Goal: Information Seeking & Learning: Learn about a topic

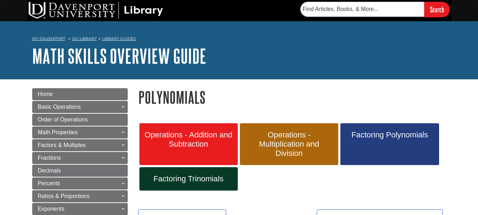
click at [179, 100] on h1 "Polynomials" at bounding box center [292, 97] width 308 height 18
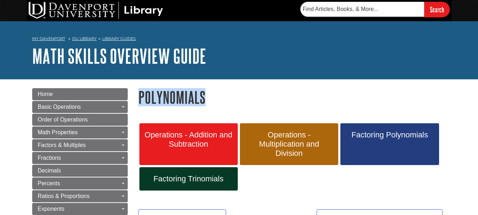
click at [179, 100] on h1 "Polynomials" at bounding box center [292, 97] width 308 height 18
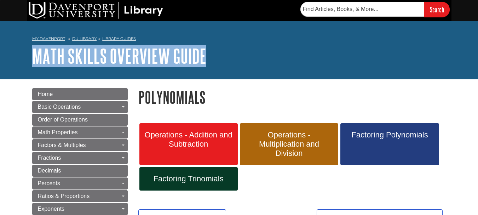
drag, startPoint x: 28, startPoint y: 55, endPoint x: 221, endPoint y: 52, distance: 193.2
click at [221, 52] on div "My [PERSON_NAME] DU Library Library Guides Math Skills Overview Guide Polynomia…" at bounding box center [239, 50] width 478 height 58
click at [221, 52] on h1 "Math Skills Overview Guide" at bounding box center [239, 55] width 414 height 21
drag, startPoint x: 26, startPoint y: 45, endPoint x: 210, endPoint y: 65, distance: 185.0
click at [210, 65] on div "My [PERSON_NAME] DU Library Library Guides Math Skills Overview Guide Polynomia…" at bounding box center [239, 50] width 478 height 58
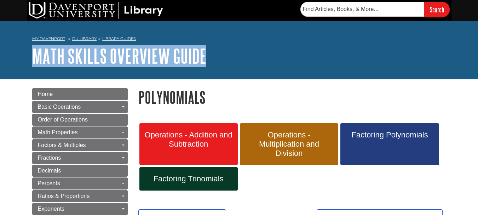
click at [210, 65] on h1 "Math Skills Overview Guide" at bounding box center [239, 55] width 414 height 21
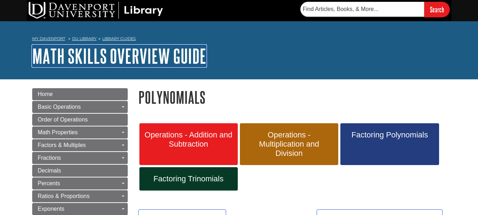
click at [179, 60] on link "Math Skills Overview Guide" at bounding box center [119, 56] width 174 height 22
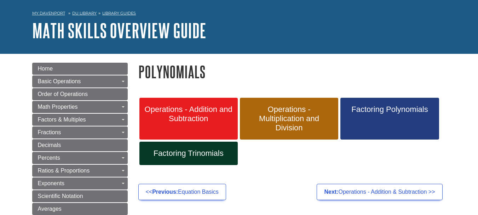
scroll to position [28, 0]
